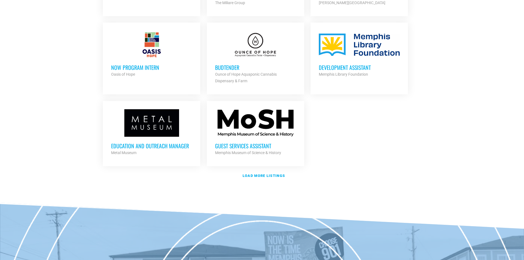
scroll to position [633, 0]
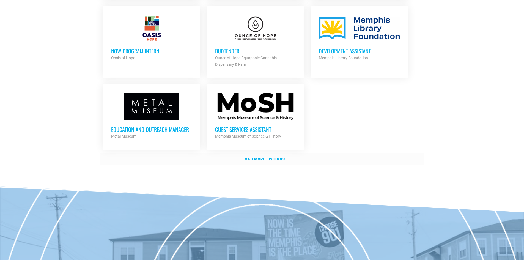
click at [263, 157] on strong "Load more listings" at bounding box center [264, 159] width 42 height 4
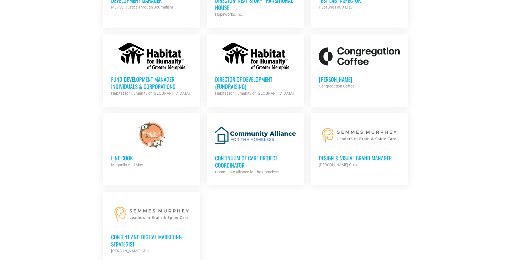
scroll to position [1101, 0]
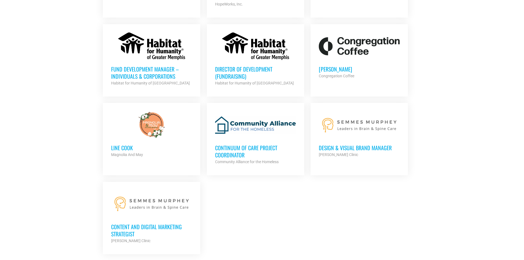
click at [240, 60] on div "Director of Development (Fundraising) Habitat for Humanity of Greater Memphis P…" at bounding box center [255, 73] width 81 height 26
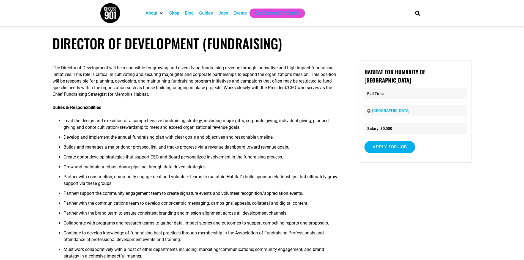
click at [223, 15] on div "Jobs" at bounding box center [224, 13] width 10 height 7
